Goal: Task Accomplishment & Management: Complete application form

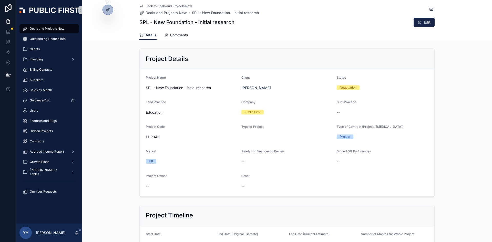
scroll to position [760, 0]
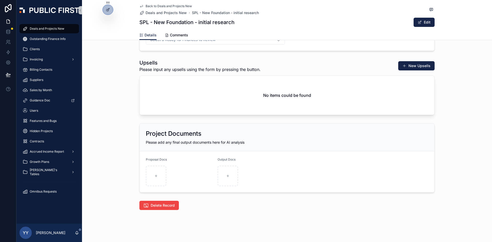
click at [42, 30] on span "Deals and Projects New" at bounding box center [47, 29] width 35 height 4
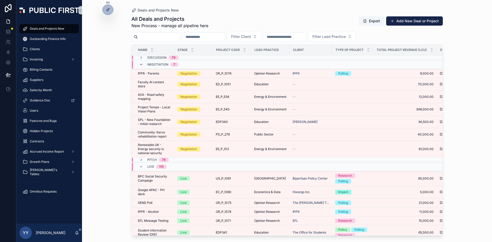
click at [140, 65] on icon "scrollable content" at bounding box center [141, 65] width 4 height 4
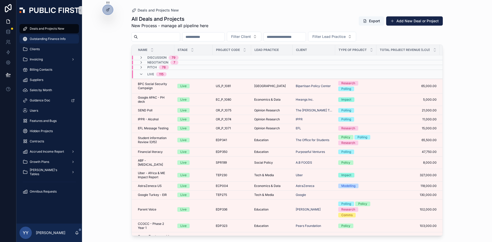
click at [49, 40] on span "Outstanding Finance Info" at bounding box center [48, 39] width 36 height 4
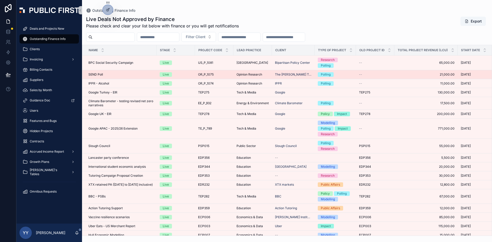
click at [183, 75] on div "Live" at bounding box center [176, 74] width 32 height 5
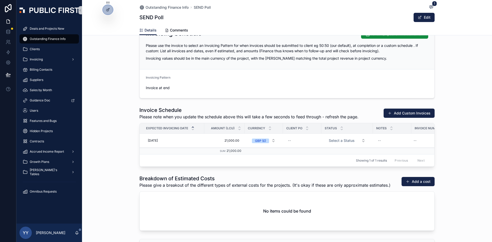
scroll to position [564, 0]
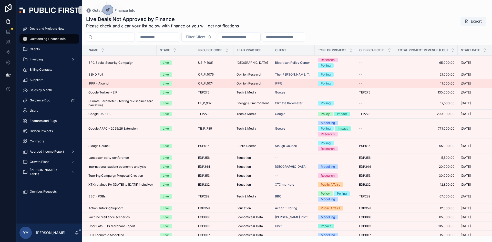
click at [182, 86] on td "Live" at bounding box center [176, 83] width 38 height 9
click at [183, 85] on div "Live" at bounding box center [176, 83] width 32 height 5
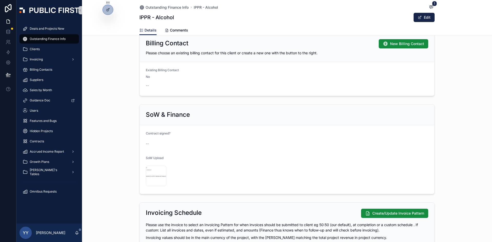
scroll to position [487, 0]
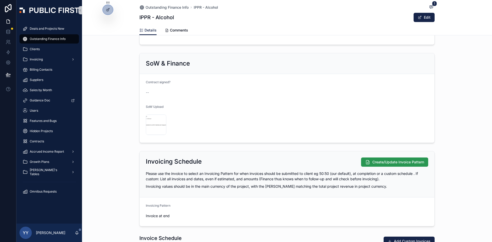
click at [378, 161] on span "Create/Update Invoice Pattern" at bounding box center [398, 162] width 52 height 5
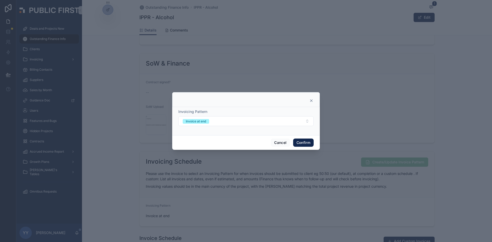
click at [307, 141] on button "Confirm" at bounding box center [303, 143] width 21 height 8
click at [301, 142] on button "Confirm" at bounding box center [303, 143] width 21 height 8
click at [250, 168] on div at bounding box center [246, 121] width 492 height 242
click at [313, 101] on icon at bounding box center [311, 101] width 4 height 4
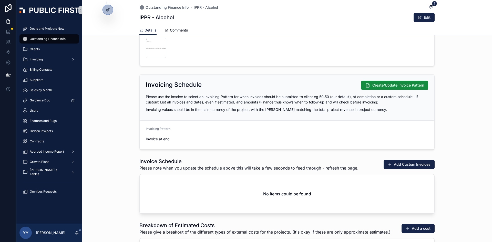
scroll to position [641, 0]
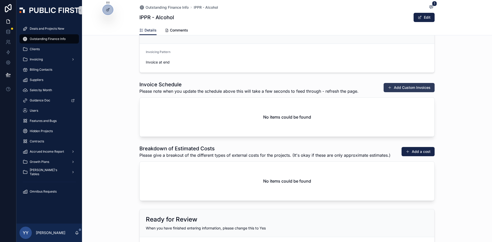
click at [408, 86] on button "Add Custom Invoices" at bounding box center [409, 87] width 51 height 9
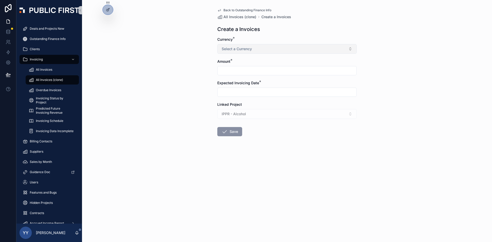
click at [237, 51] on span "Select a Currency" at bounding box center [237, 48] width 30 height 5
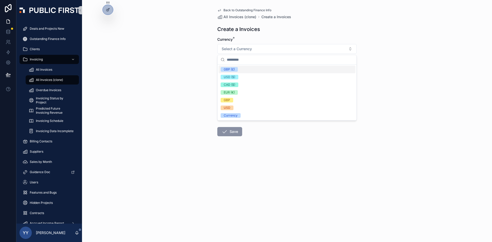
click at [233, 71] on div "GBP (£)" at bounding box center [229, 69] width 11 height 5
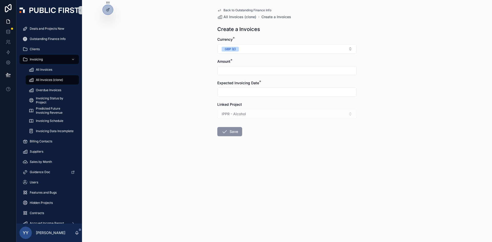
click at [232, 67] on input "scrollable content" at bounding box center [287, 70] width 139 height 7
type input "*********"
click at [226, 89] on input "scrollable content" at bounding box center [287, 92] width 139 height 7
click at [314, 103] on button "scrollable content" at bounding box center [314, 104] width 9 height 9
click at [260, 133] on button "1" at bounding box center [259, 134] width 9 height 9
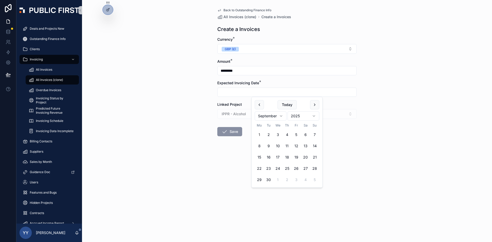
type input "**********"
click at [232, 133] on button "Save" at bounding box center [229, 131] width 25 height 9
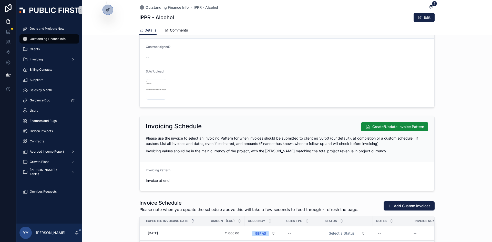
scroll to position [564, 0]
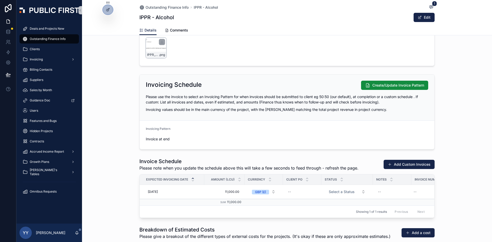
click at [147, 44] on div "IPPR_Alcohol_Email .png" at bounding box center [156, 48] width 21 height 21
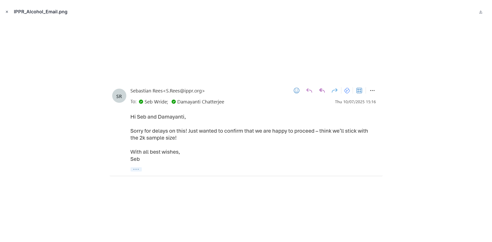
click at [6, 12] on icon "Close modal" at bounding box center [7, 12] width 4 height 4
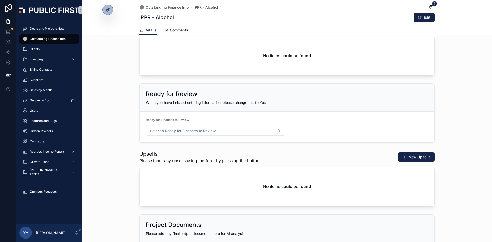
scroll to position [694, 0]
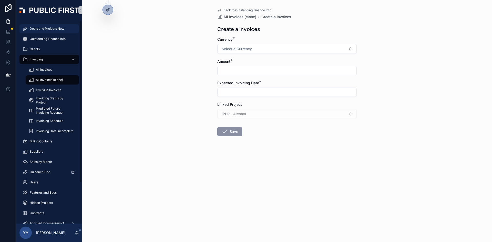
click at [44, 27] on span "Deals and Projects New" at bounding box center [47, 29] width 35 height 4
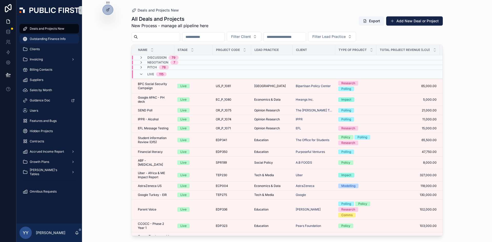
click at [48, 40] on span "Outstanding Finance Info" at bounding box center [48, 39] width 36 height 4
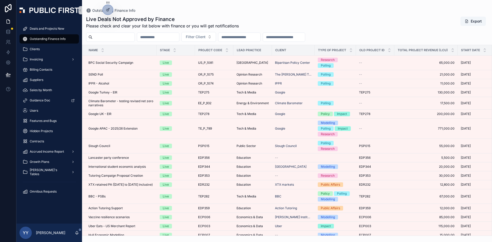
click at [351, 238] on div "Outstanding Finance Info Live Deals Not Approved by Finance Please check and cl…" at bounding box center [287, 121] width 410 height 242
